Goal: Task Accomplishment & Management: Use online tool/utility

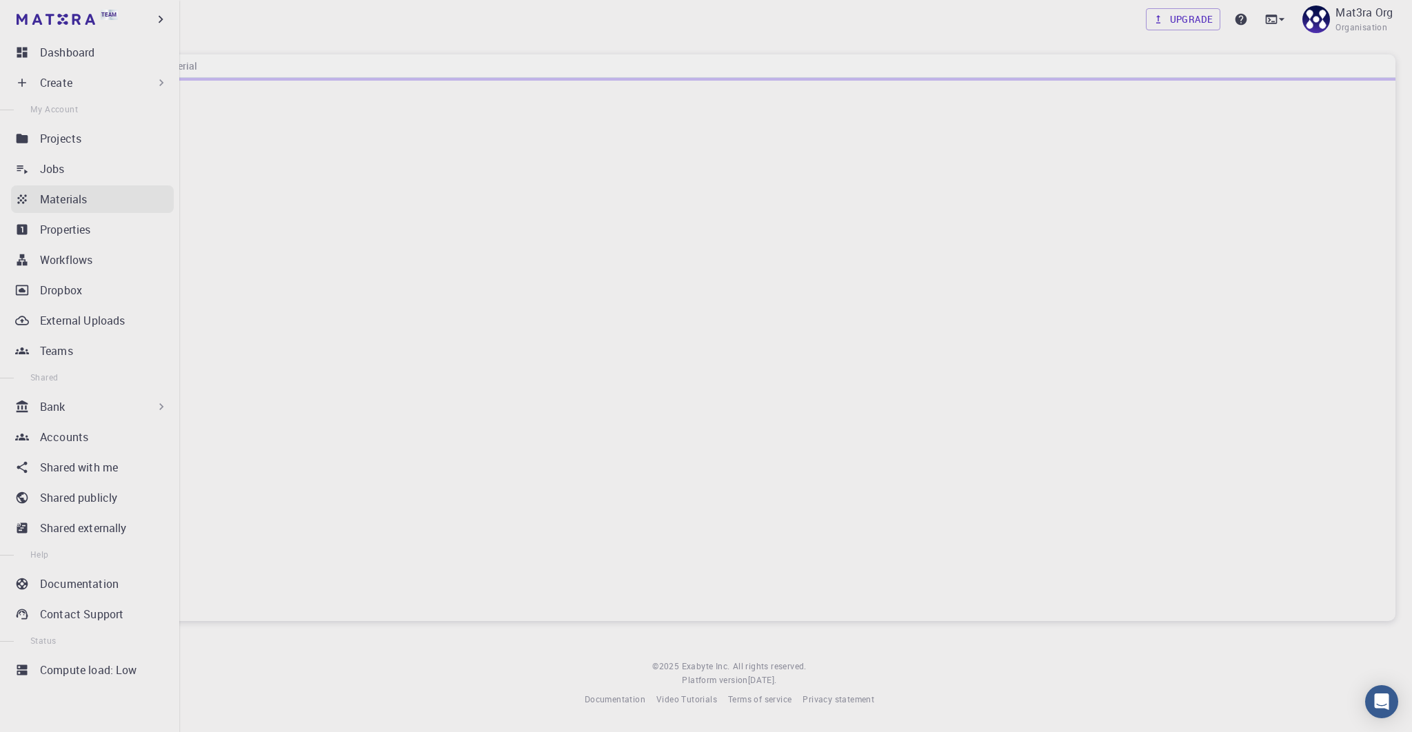
click at [25, 197] on icon at bounding box center [22, 199] width 14 height 14
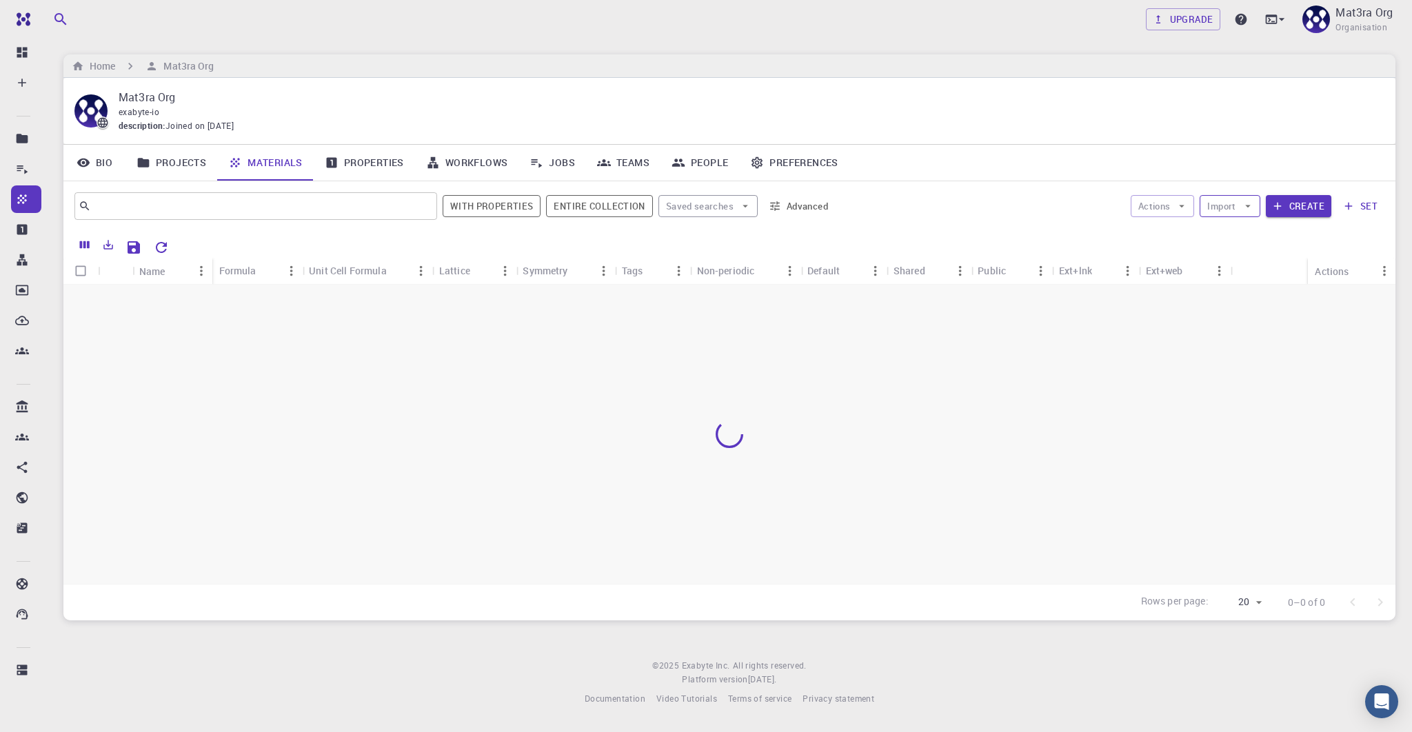
click at [1237, 211] on button "Import" at bounding box center [1229, 206] width 60 height 22
click at [1249, 233] on span "Upload File" at bounding box center [1280, 233] width 88 height 14
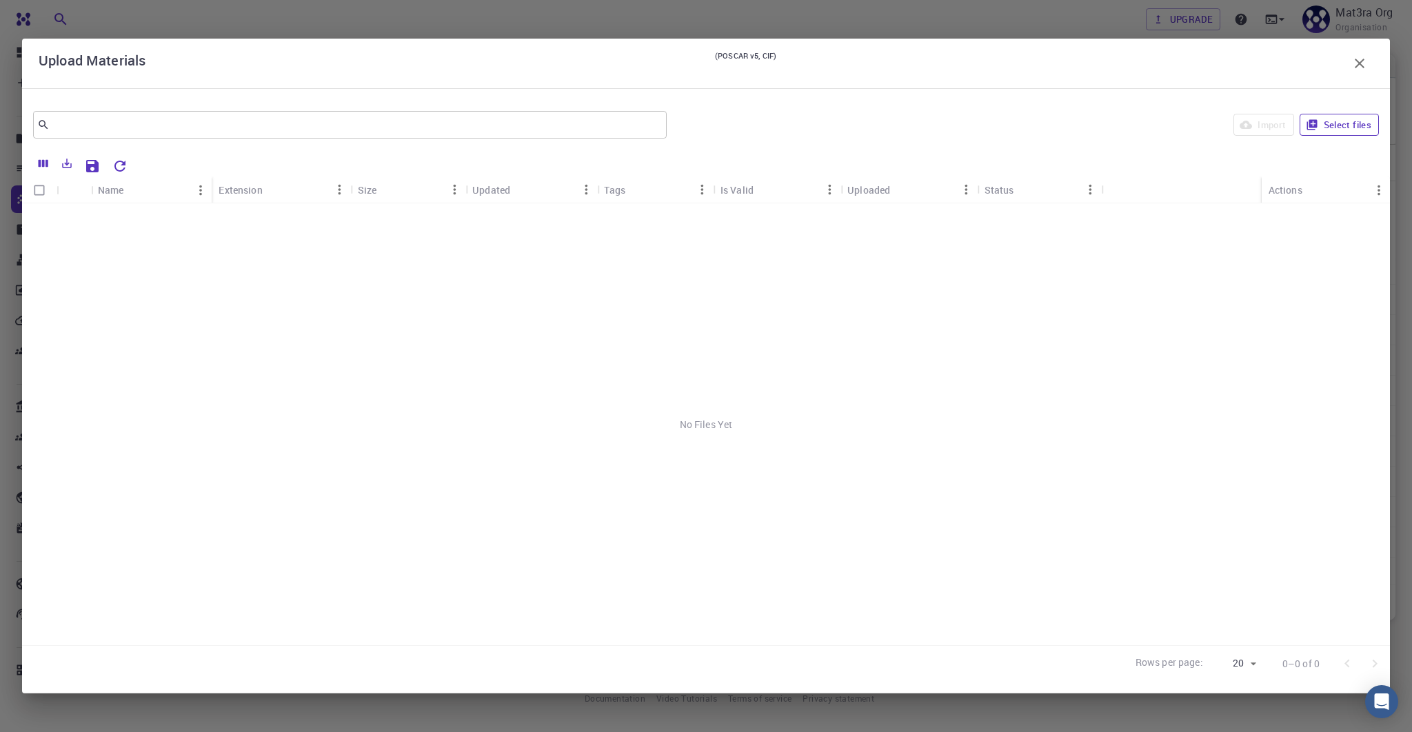
click at [1326, 131] on button "Select files" at bounding box center [1338, 125] width 79 height 22
click at [41, 219] on input "Select row" at bounding box center [39, 218] width 26 height 26
checkbox input "true"
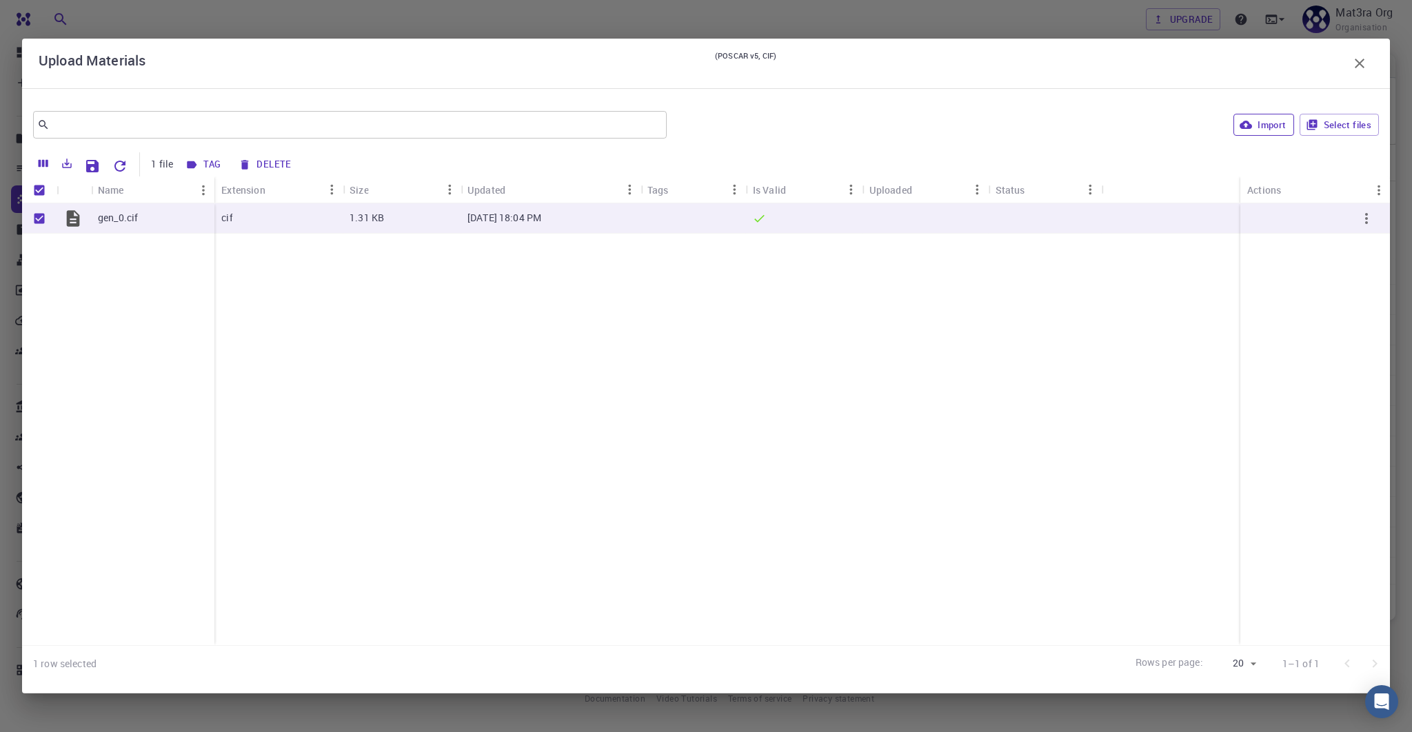
click at [1251, 123] on icon "button" at bounding box center [1245, 125] width 12 height 12
checkbox input "false"
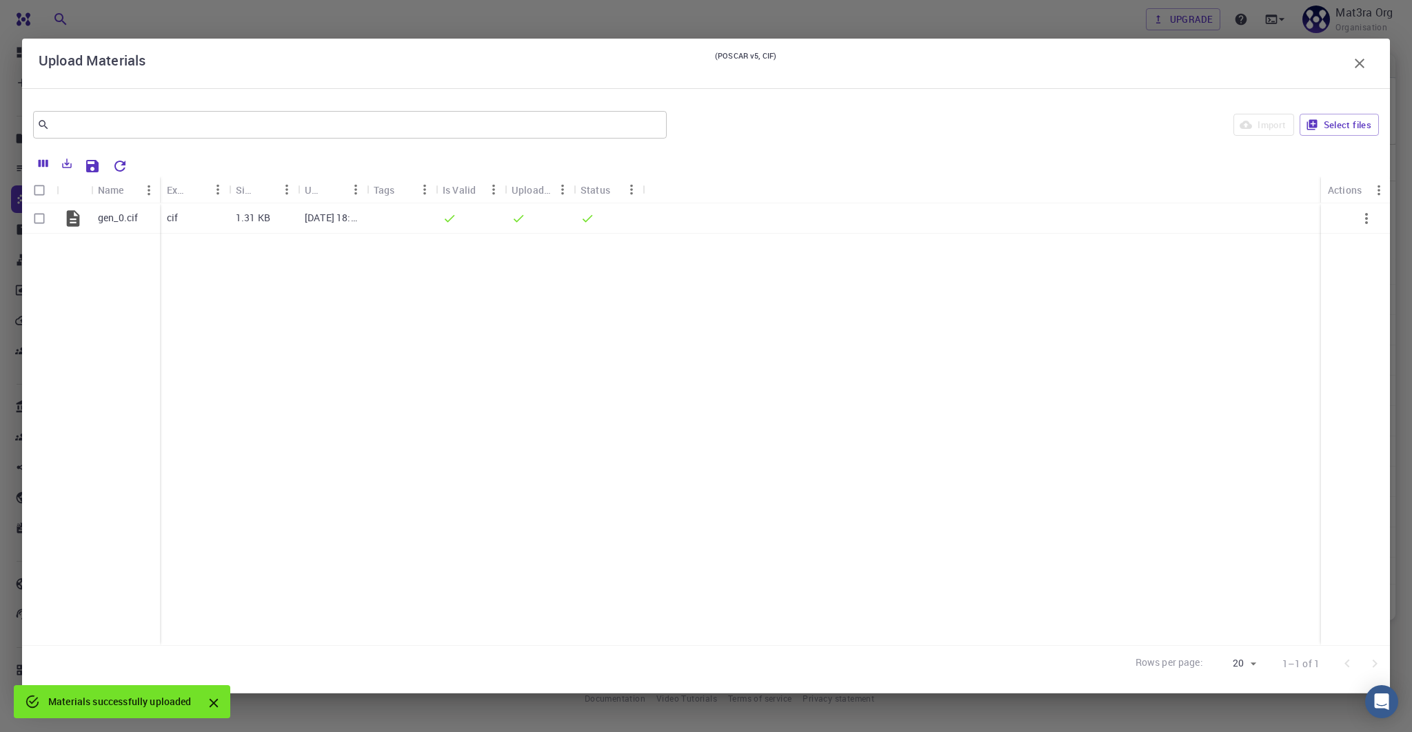
click at [1365, 61] on icon "button" at bounding box center [1359, 63] width 17 height 17
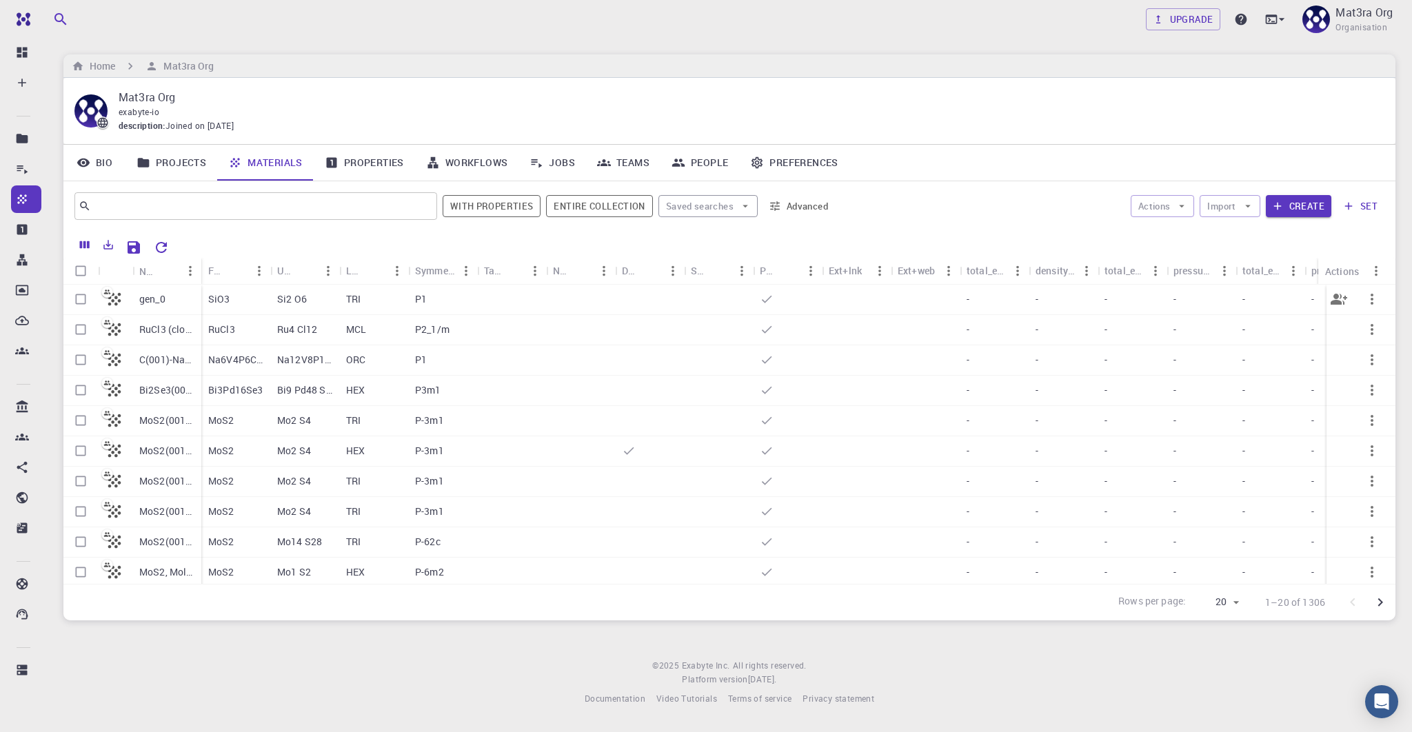
click at [150, 298] on p "gen_0" at bounding box center [152, 299] width 26 height 14
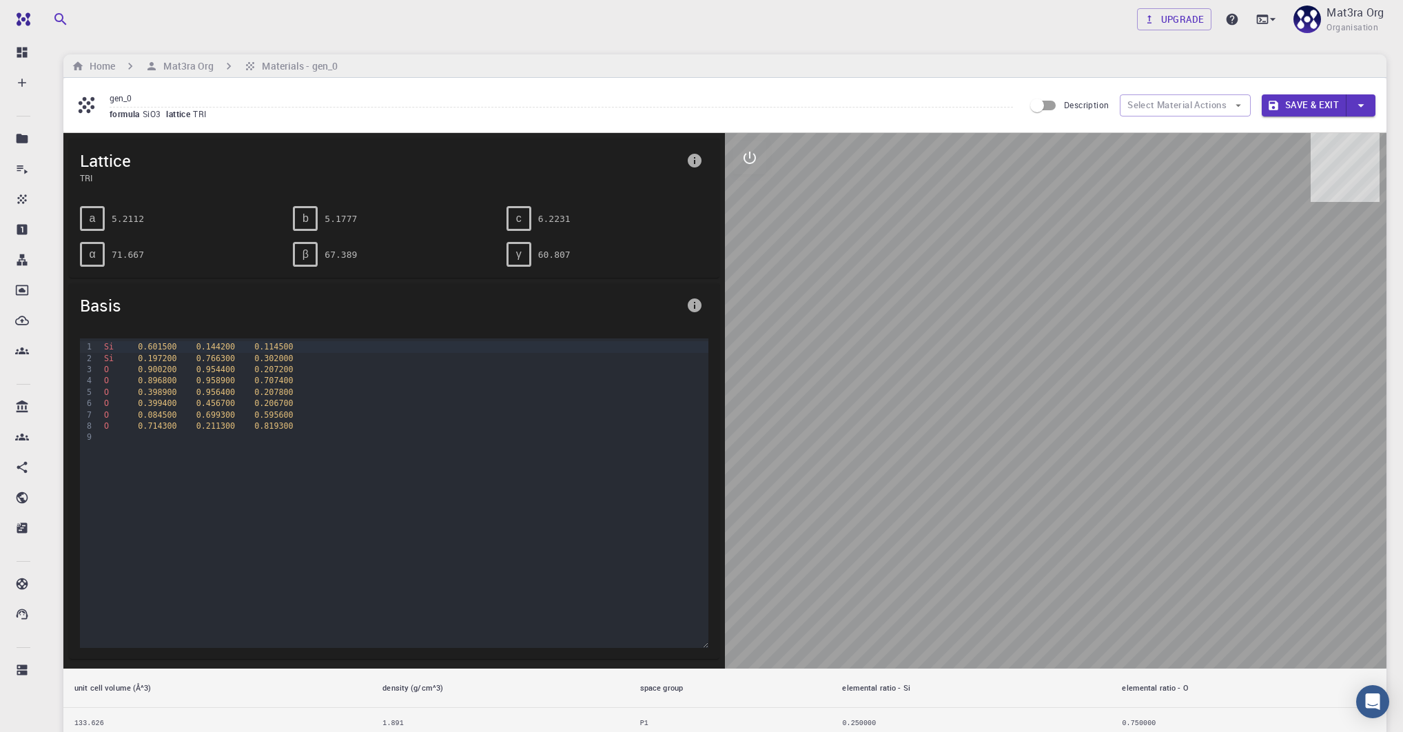
click at [885, 340] on div at bounding box center [1056, 401] width 662 height 536
click at [755, 157] on icon "interactive" at bounding box center [750, 158] width 12 height 12
click at [753, 185] on icon "view" at bounding box center [750, 191] width 17 height 17
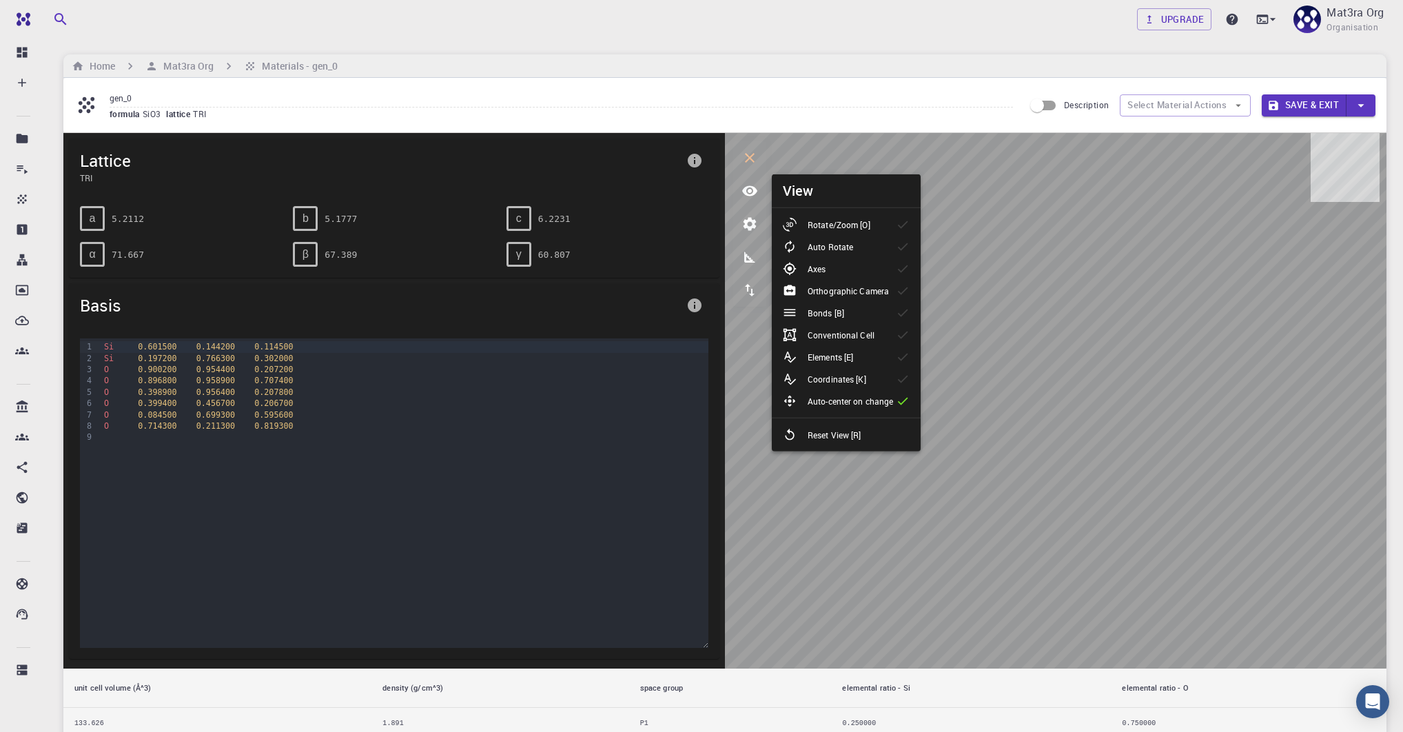
click at [812, 223] on p "Rotate/Zoom [O]" at bounding box center [839, 224] width 63 height 12
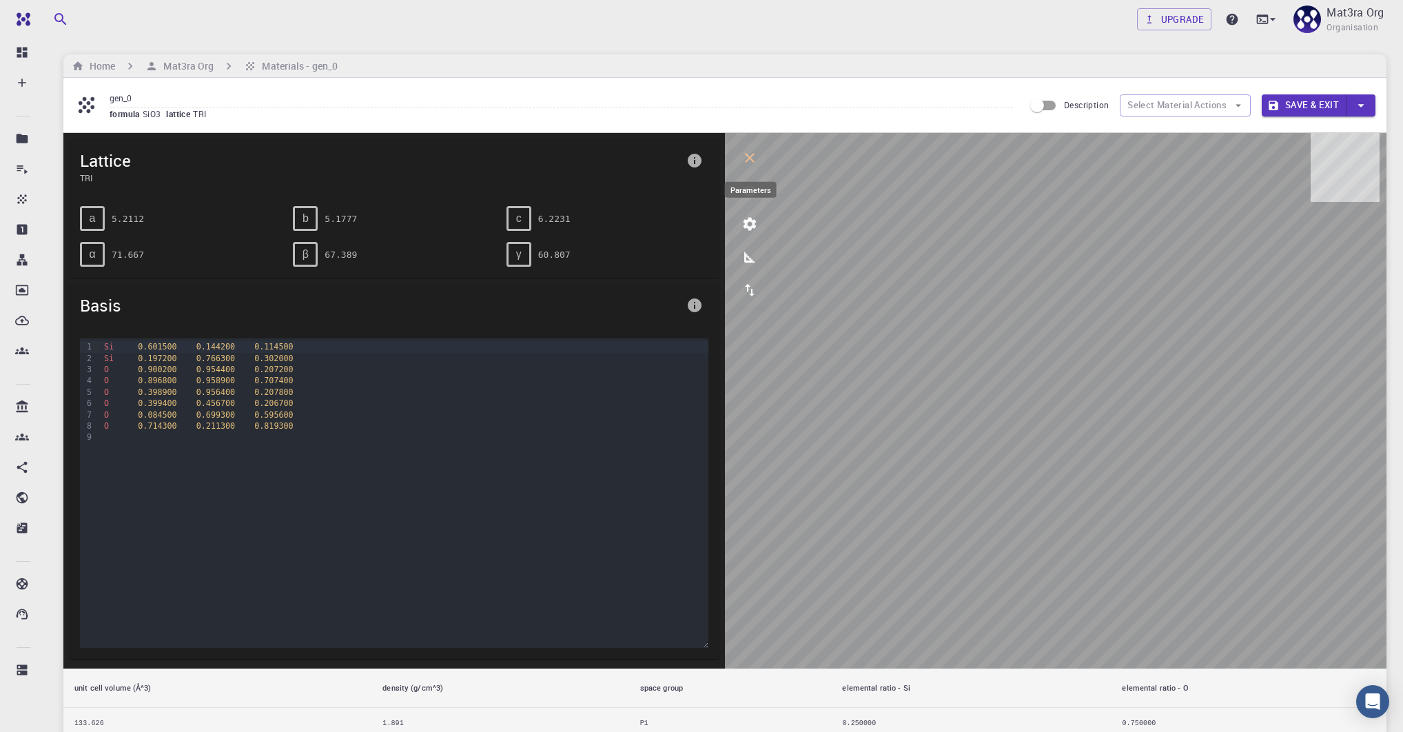
click at [753, 216] on icon "parameters" at bounding box center [750, 224] width 17 height 17
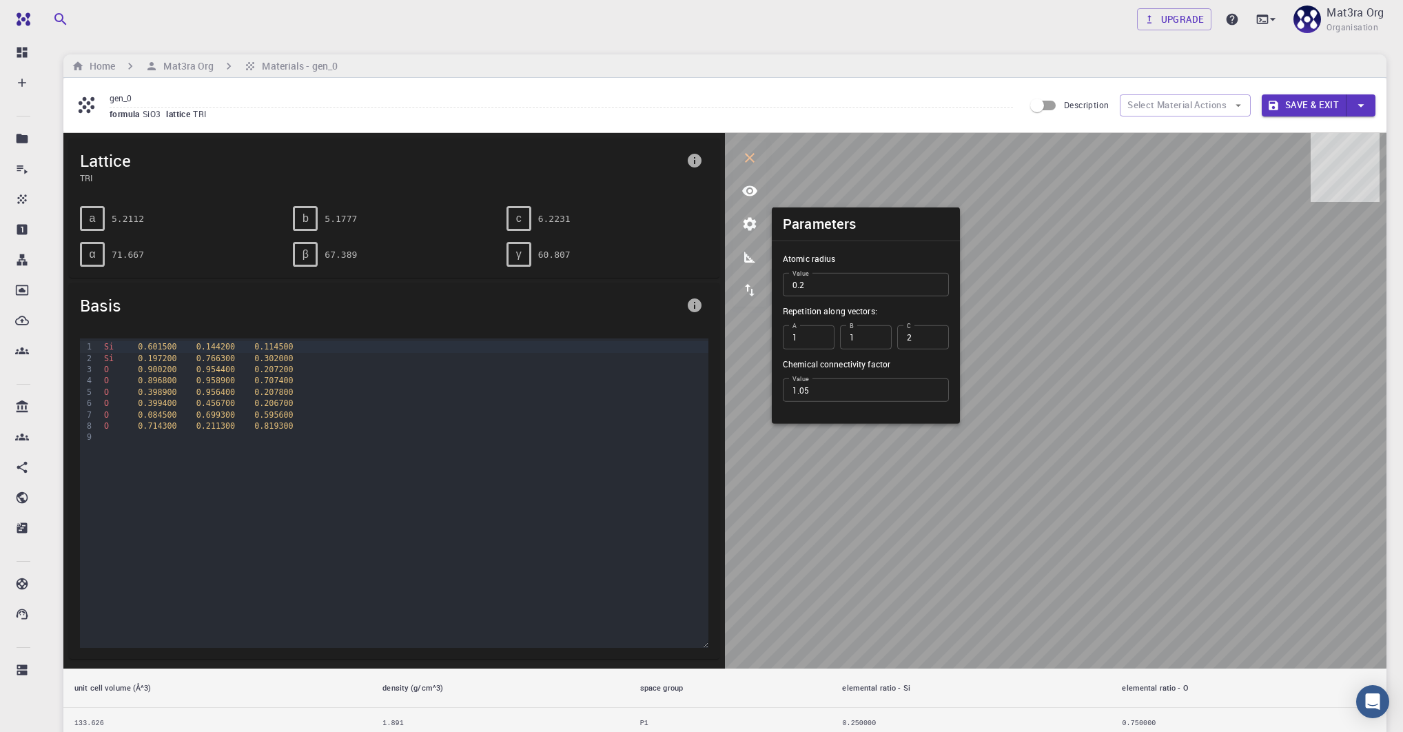
type input "2"
click at [935, 336] on input "2" at bounding box center [923, 336] width 52 height 23
type input "2"
click at [880, 334] on input "2" at bounding box center [866, 336] width 52 height 23
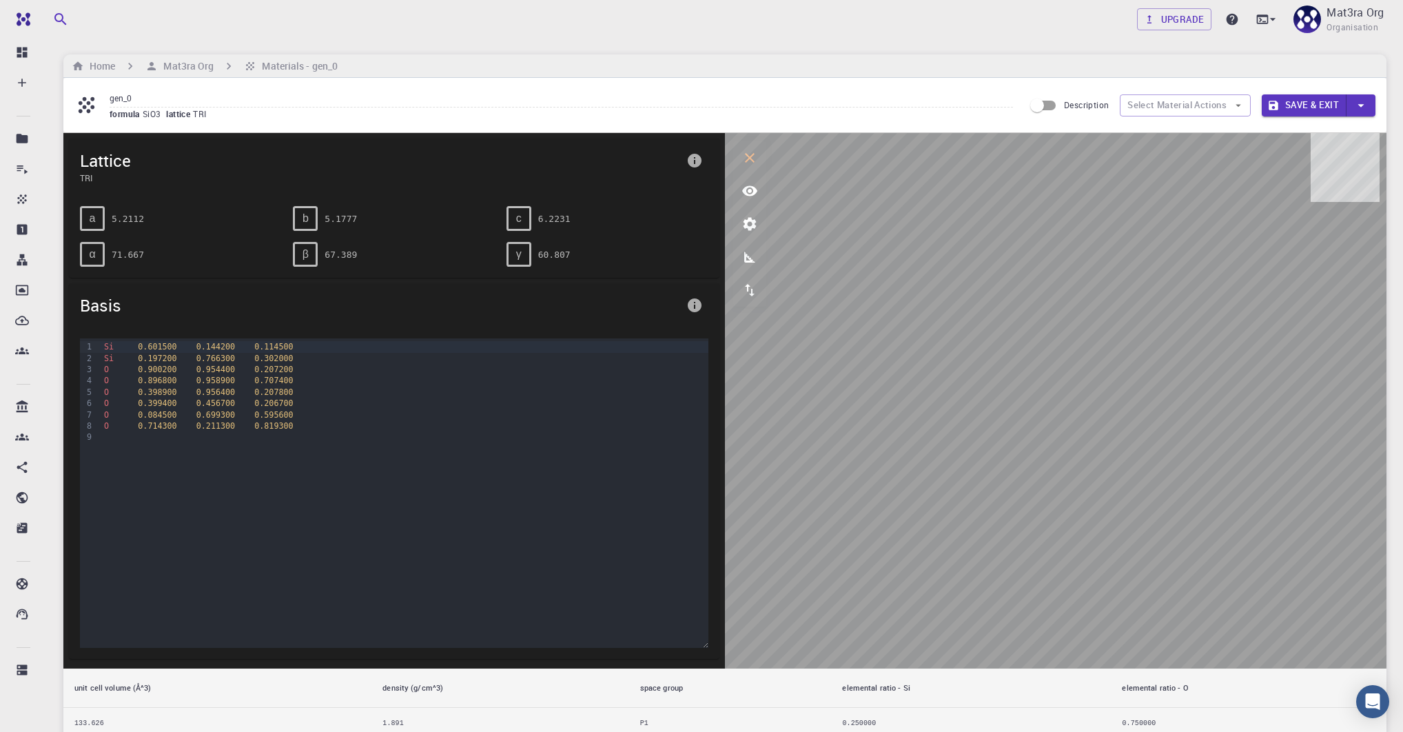
click at [748, 228] on icon "parameters" at bounding box center [750, 224] width 13 height 13
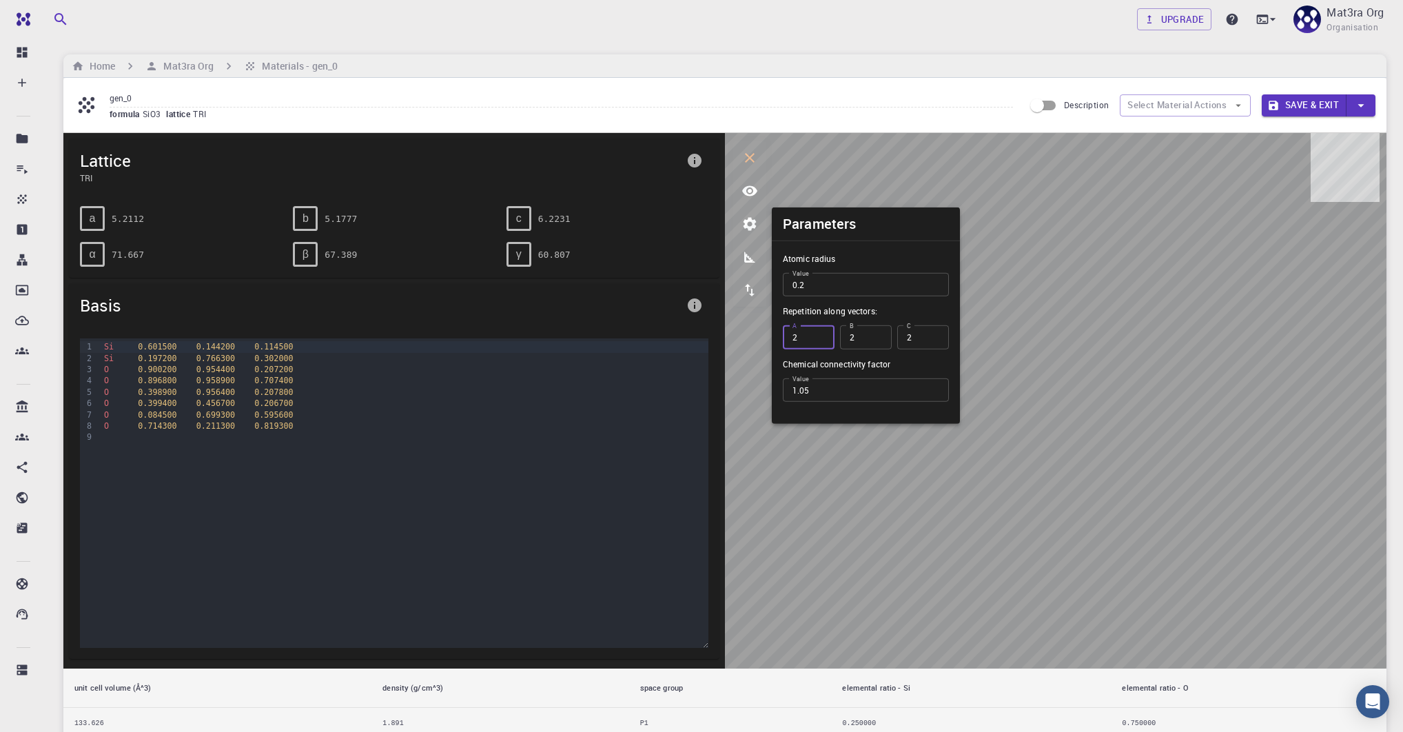
type input "2"
click at [819, 333] on input "2" at bounding box center [809, 336] width 52 height 23
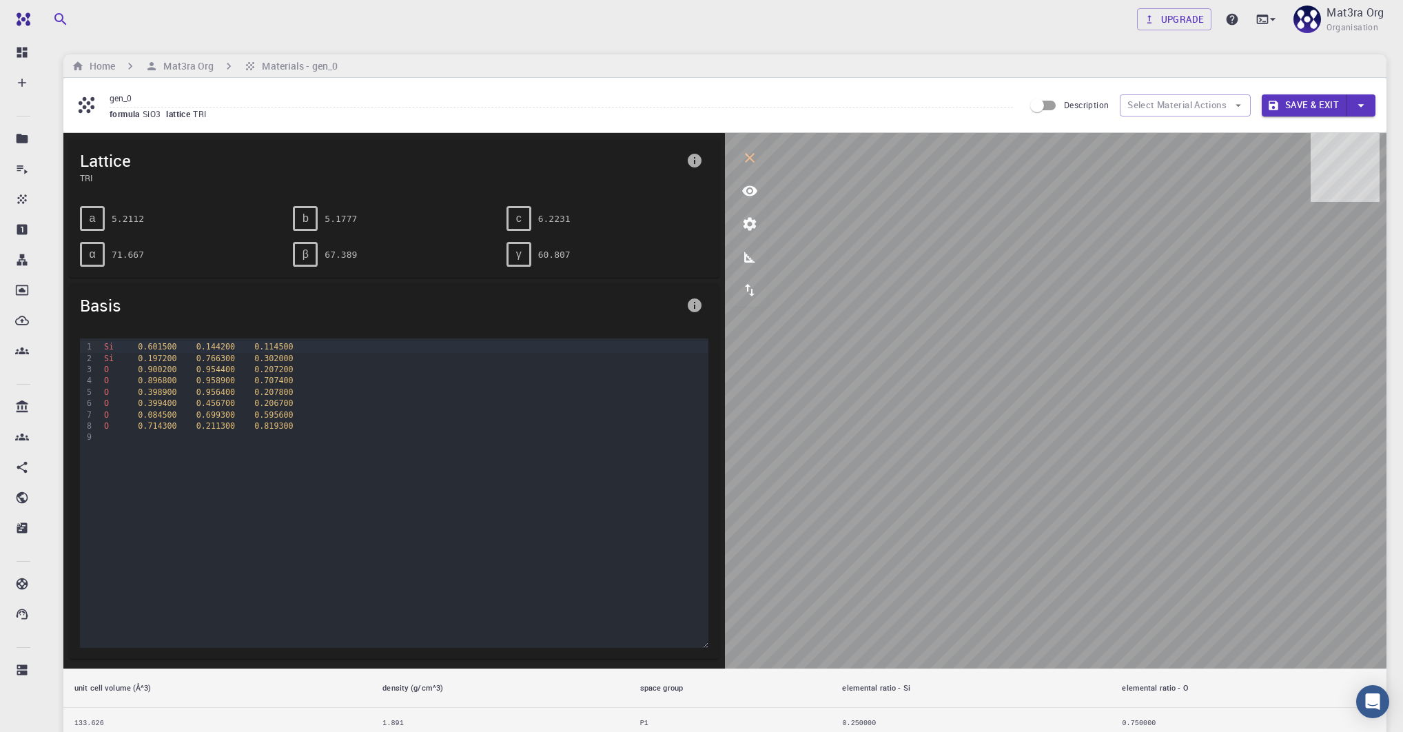
click at [750, 219] on icon "parameters" at bounding box center [750, 224] width 13 height 13
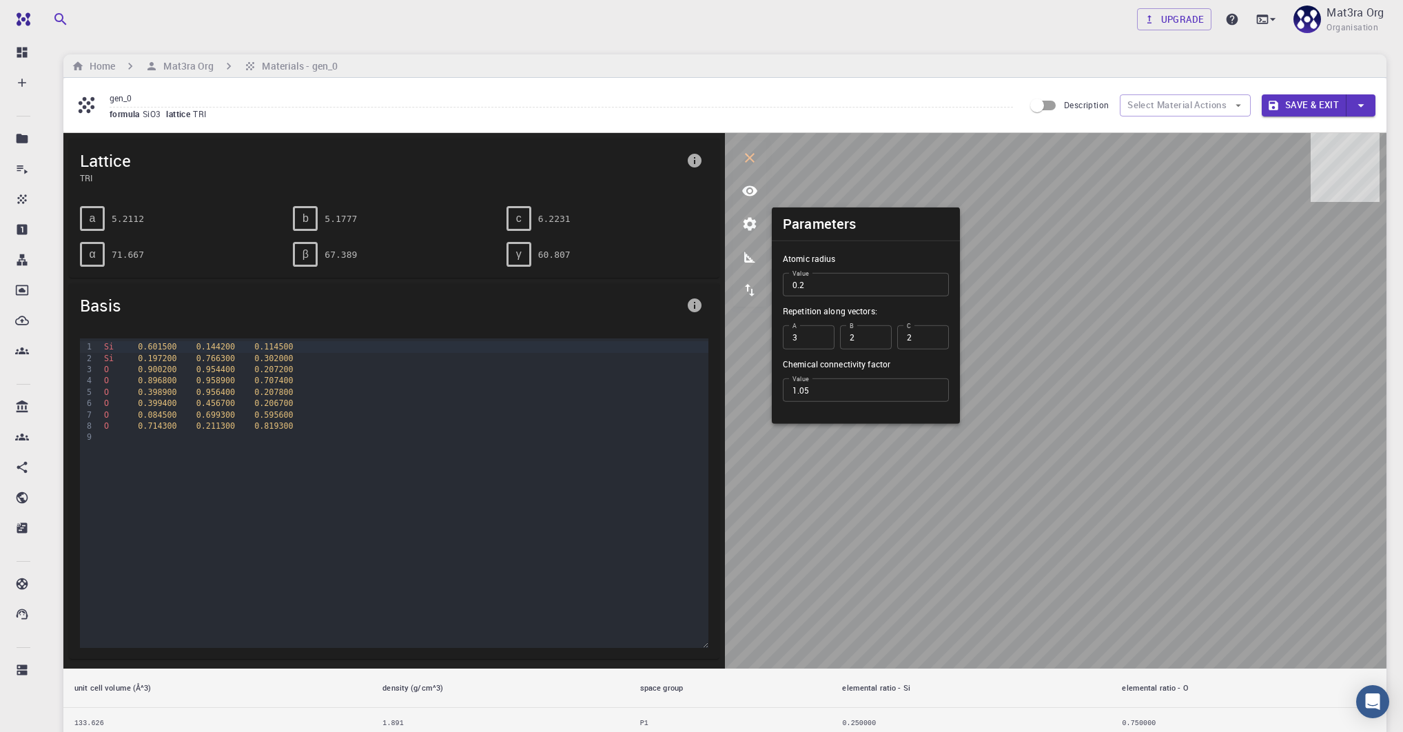
click at [818, 334] on input "3" at bounding box center [809, 336] width 52 height 23
type input "4"
click at [818, 334] on input "4" at bounding box center [809, 336] width 52 height 23
type input "3"
click at [872, 334] on input "3" at bounding box center [866, 336] width 52 height 23
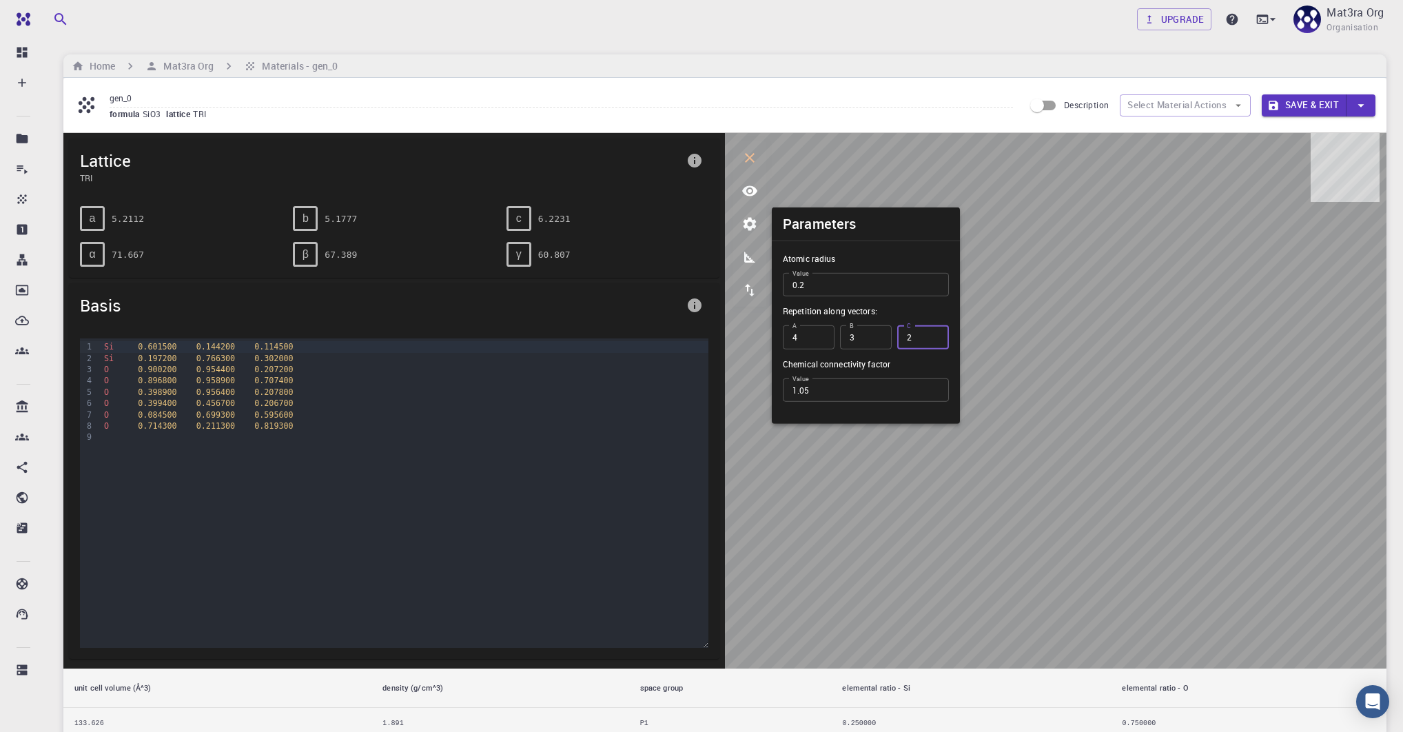
click at [941, 334] on input "2" at bounding box center [923, 336] width 52 height 23
type input "3"
click at [938, 333] on input "3" at bounding box center [923, 336] width 52 height 23
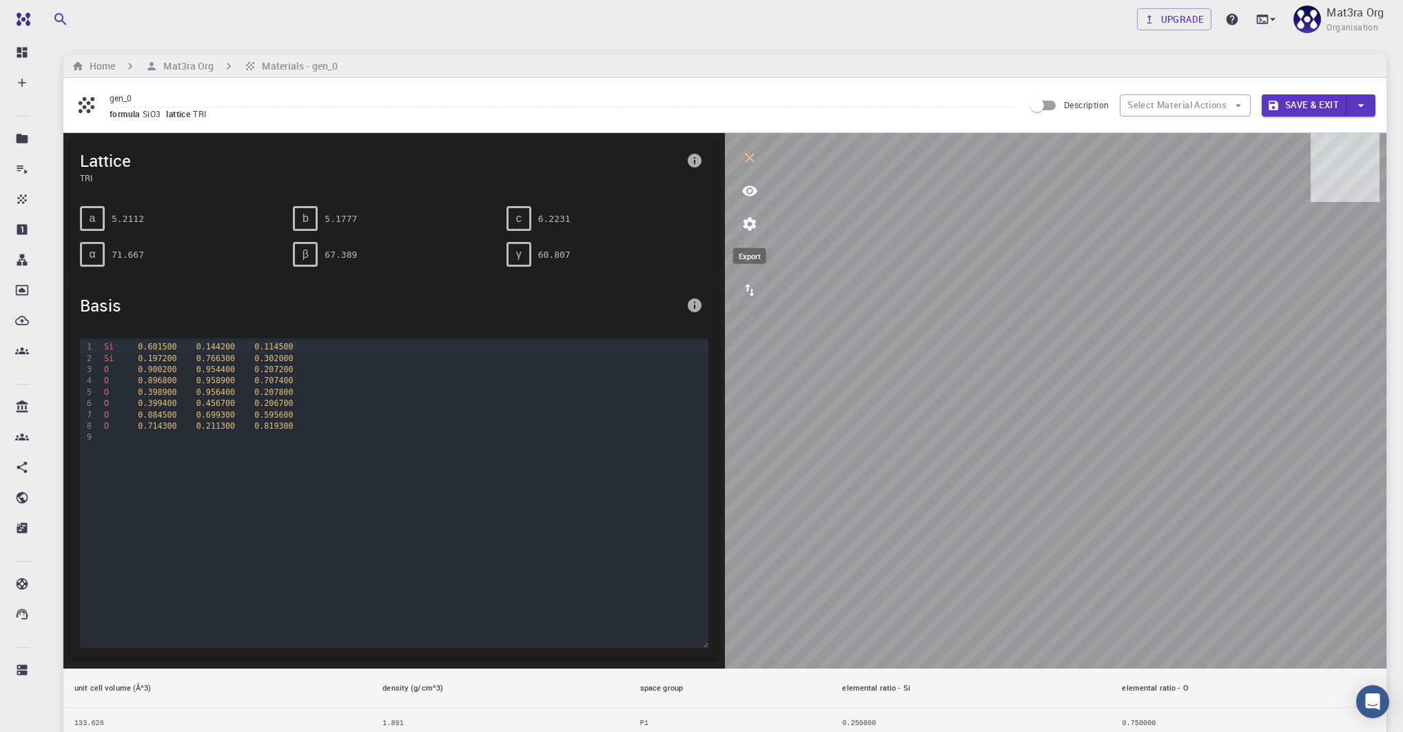
click at [744, 298] on button "export" at bounding box center [749, 290] width 33 height 33
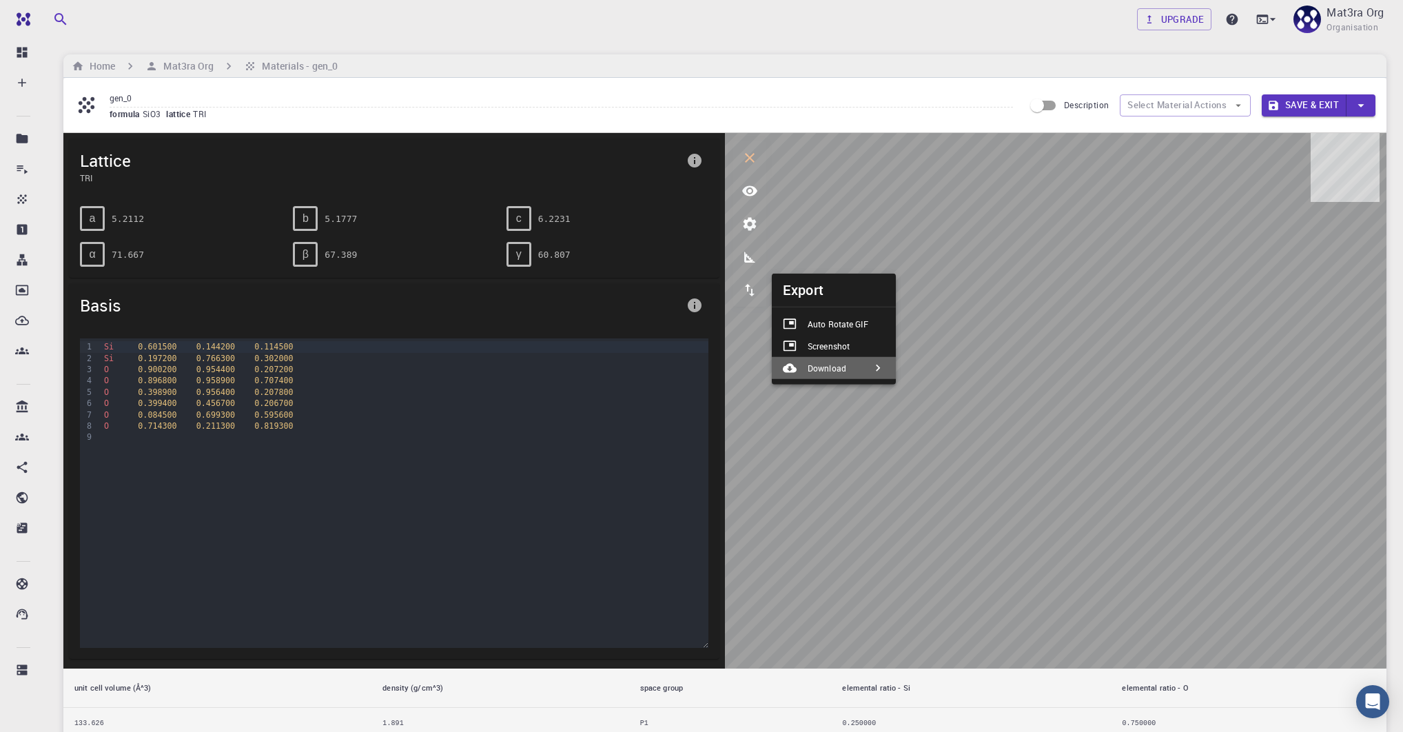
click at [836, 368] on p "Download" at bounding box center [827, 368] width 39 height 12
click at [961, 367] on div "JSON" at bounding box center [935, 374] width 57 height 14
